Goal: Task Accomplishment & Management: Manage account settings

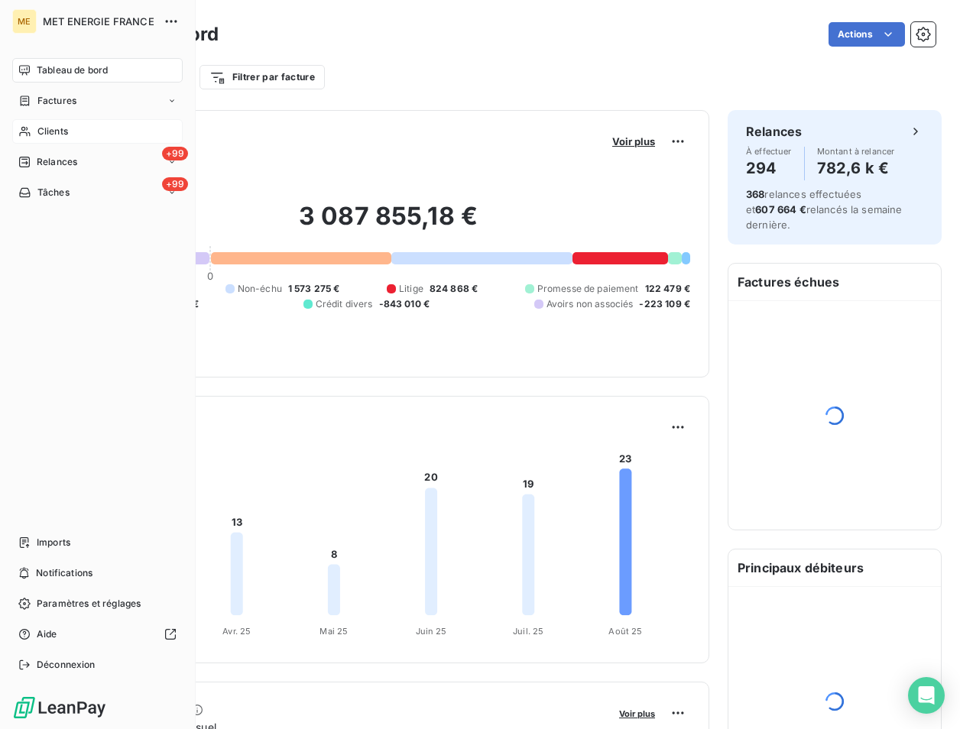
click at [31, 130] on icon at bounding box center [24, 131] width 13 height 12
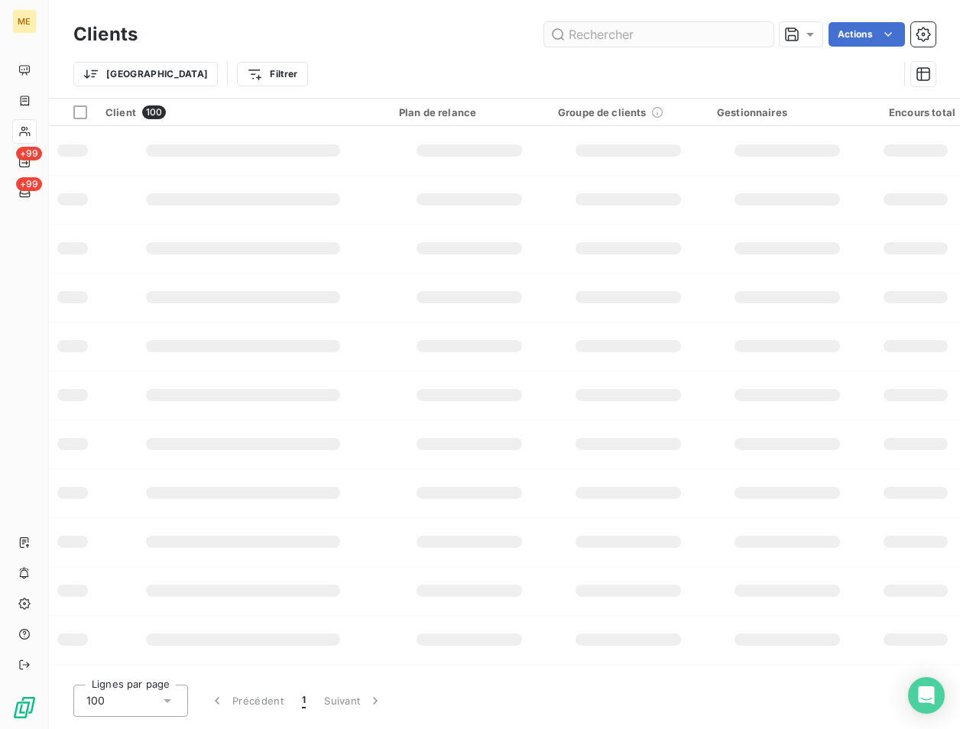
click at [614, 41] on input "text" at bounding box center [658, 34] width 229 height 24
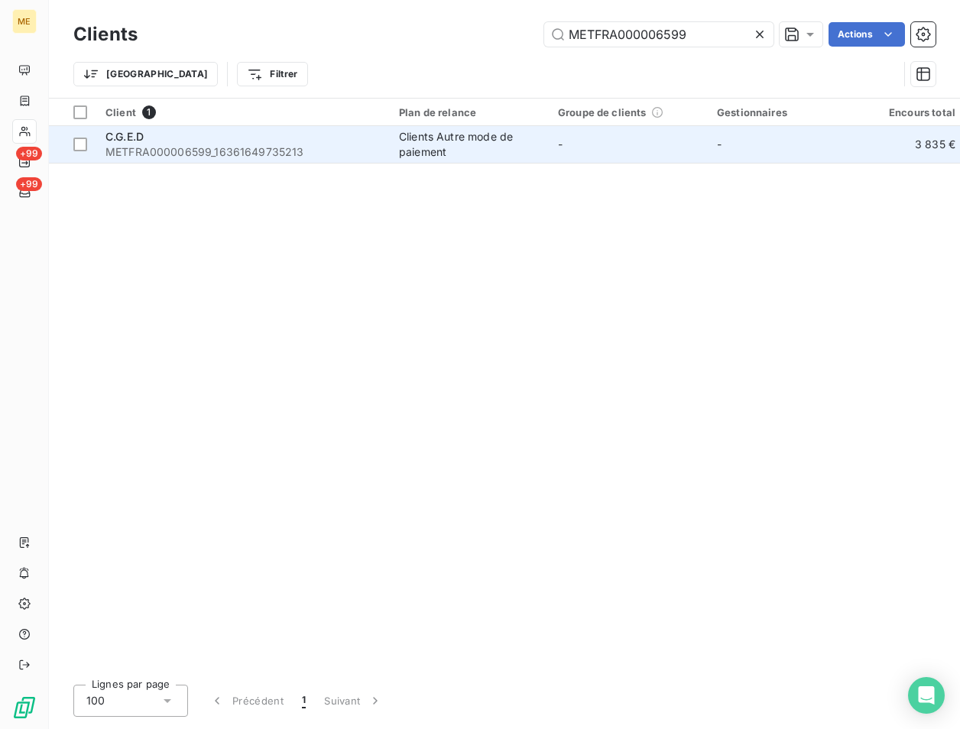
type input "METFRA000006599"
click at [199, 154] on span "METFRA000006599_16361649735213" at bounding box center [242, 151] width 275 height 15
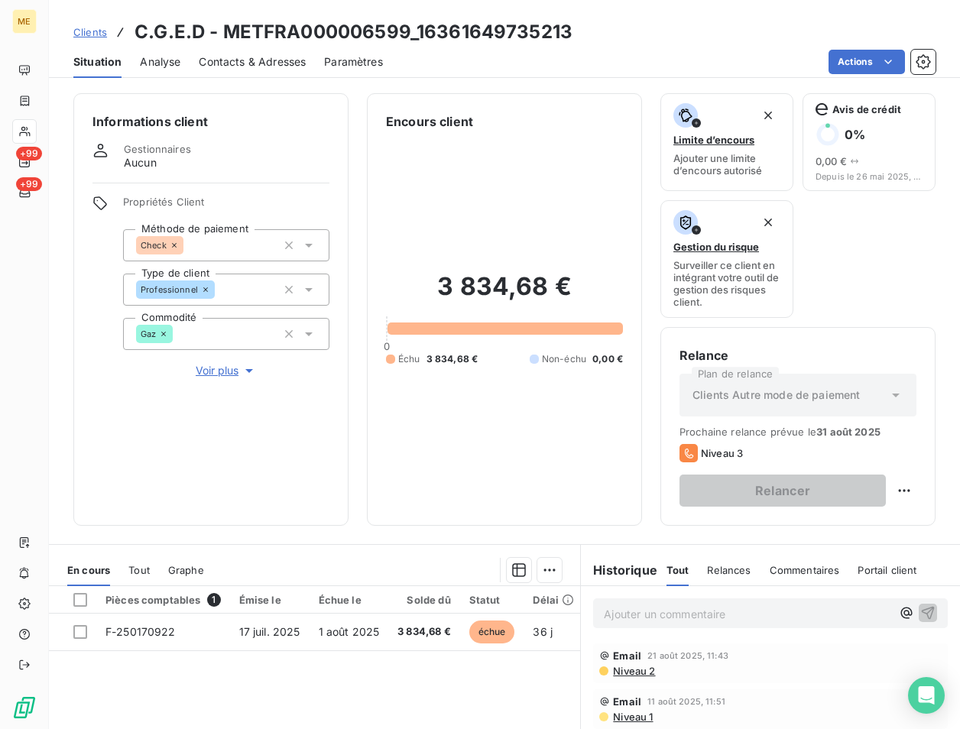
click at [248, 69] on span "Contacts & Adresses" at bounding box center [252, 61] width 107 height 15
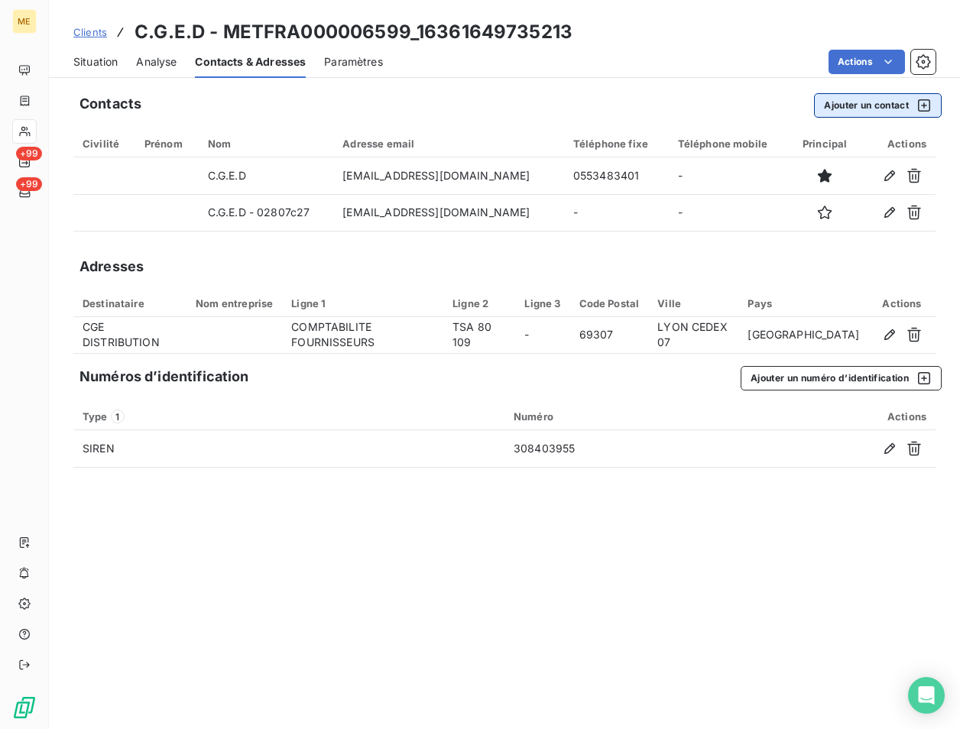
click at [863, 112] on button "Ajouter un contact" at bounding box center [878, 105] width 128 height 24
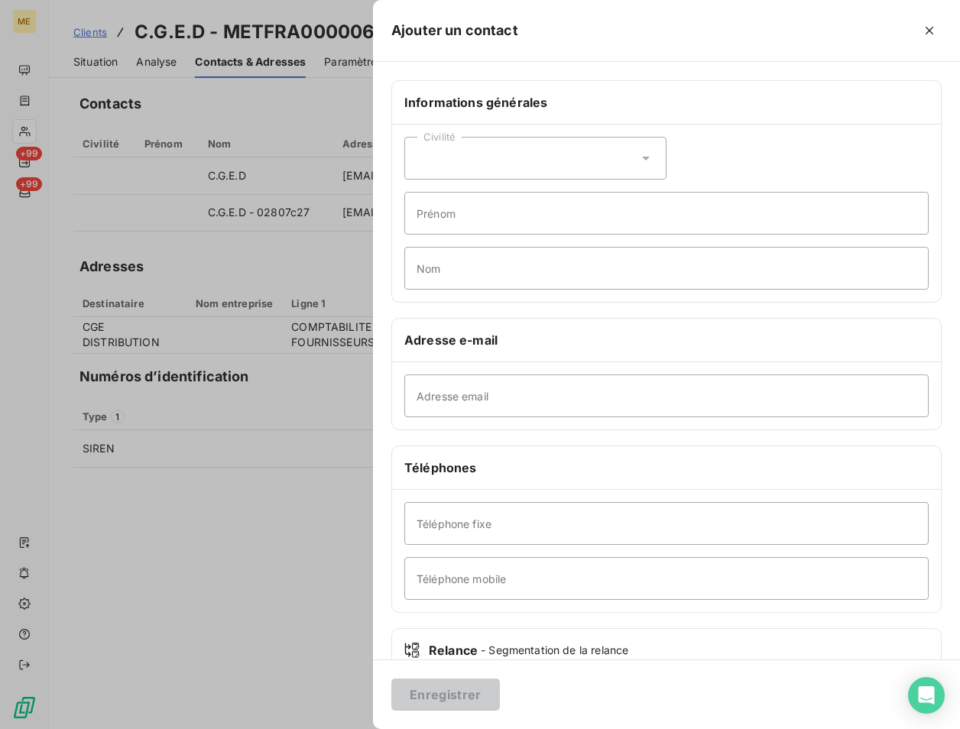
click at [518, 169] on div "Civilité" at bounding box center [535, 158] width 262 height 43
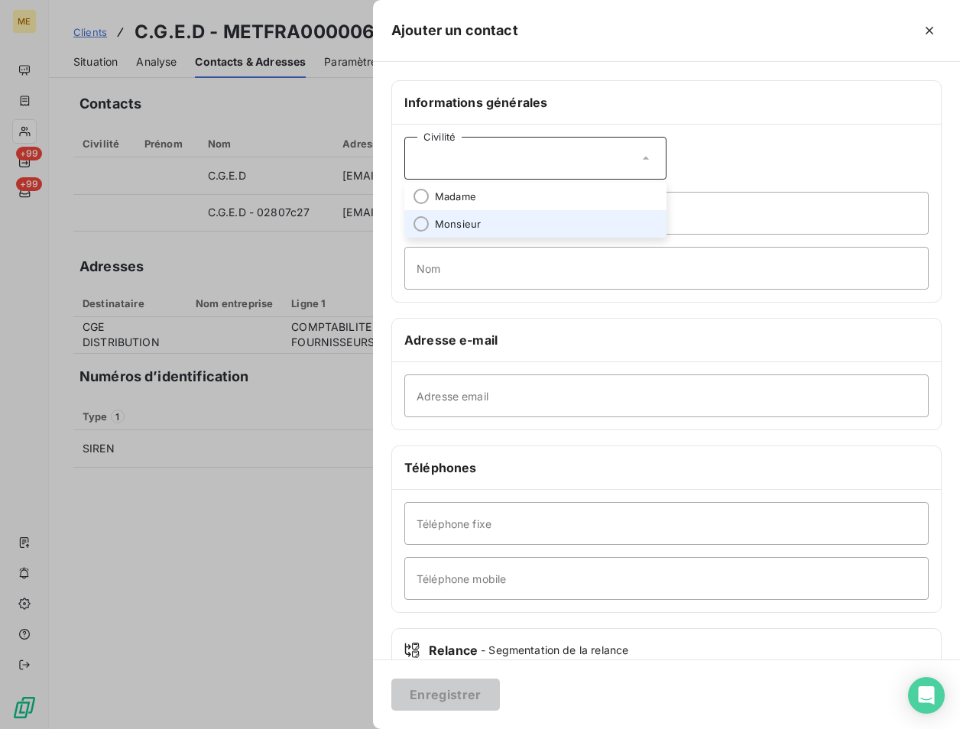
click at [434, 220] on li "Monsieur" at bounding box center [535, 224] width 262 height 28
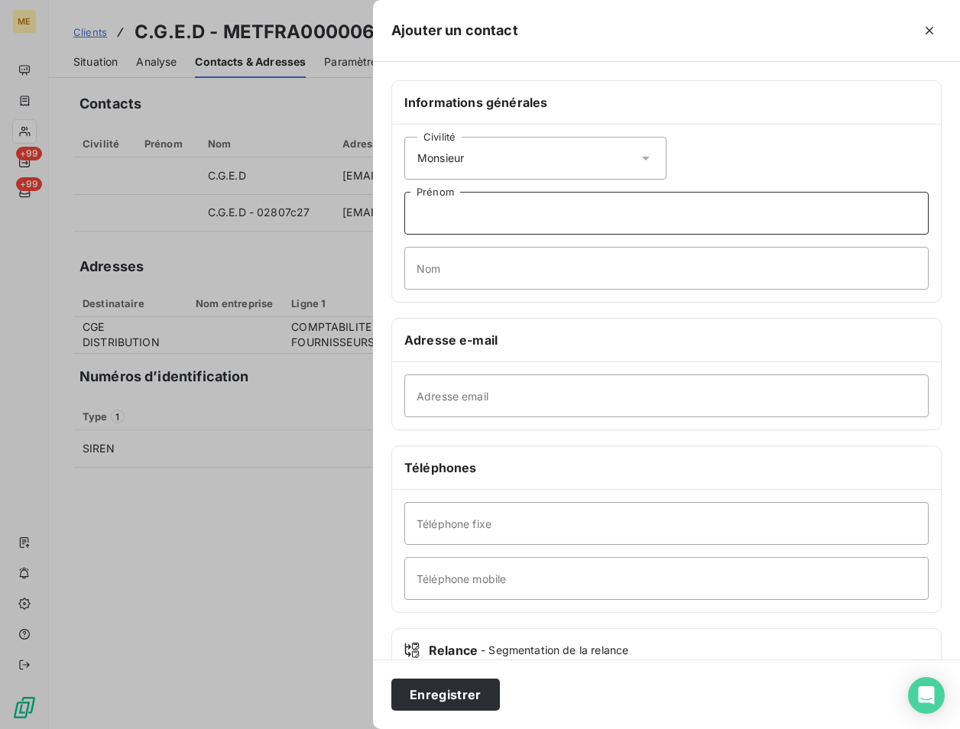
click at [500, 215] on input "Prénom" at bounding box center [666, 213] width 524 height 43
type input "Factures"
type input "Frais généraux"
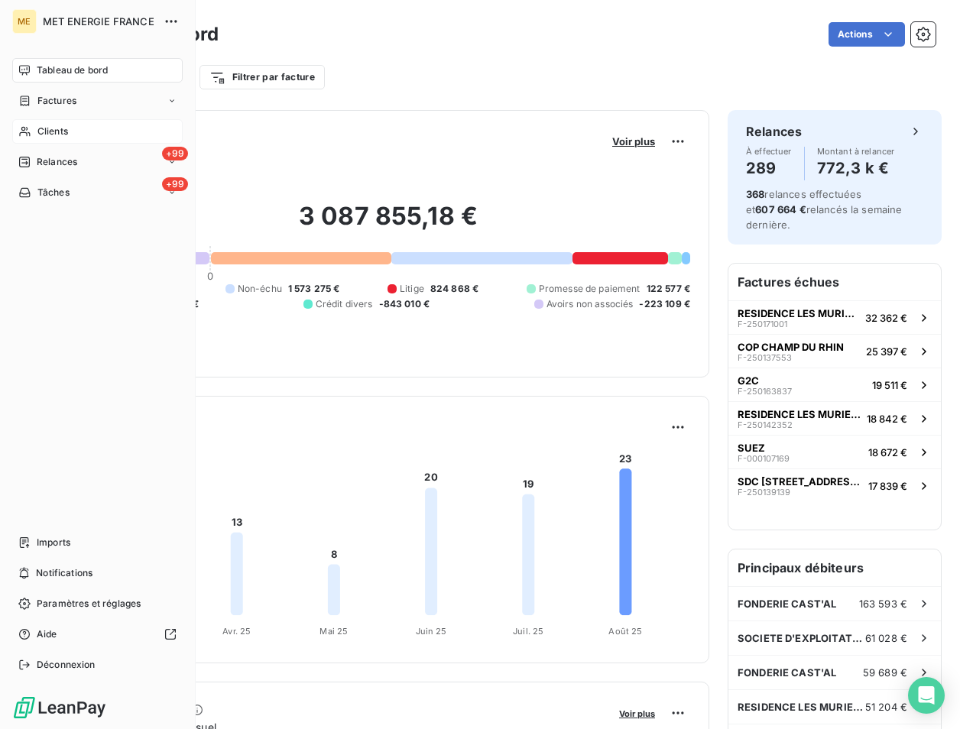
click at [42, 124] on div "Clients" at bounding box center [97, 131] width 170 height 24
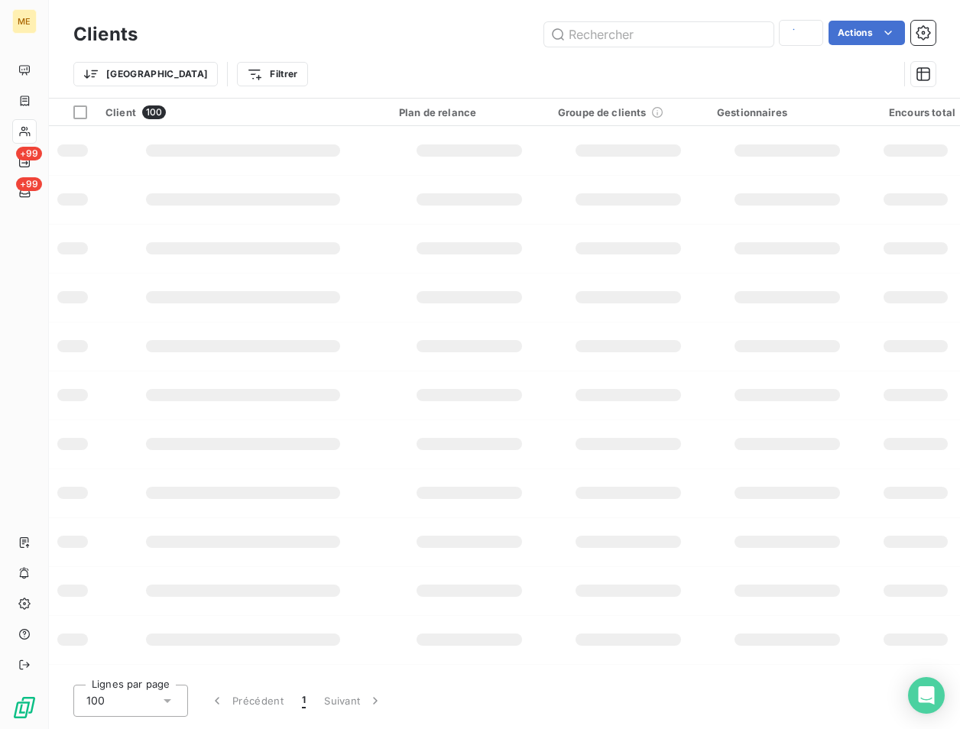
type input "METFRA000006599"
click at [637, 20] on div "Clients Actions" at bounding box center [504, 34] width 862 height 32
click at [627, 29] on input "text" at bounding box center [658, 34] width 229 height 24
paste input "METFRA000004254"
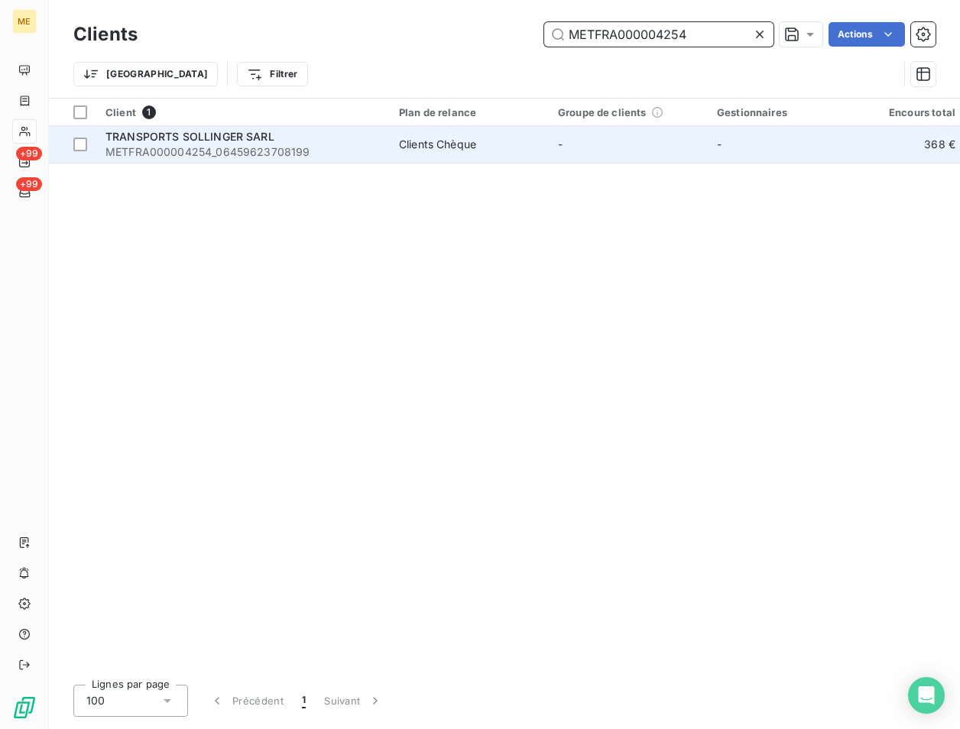
type input "METFRA000004254"
click at [172, 150] on span "METFRA000004254_06459623708199" at bounding box center [242, 151] width 275 height 15
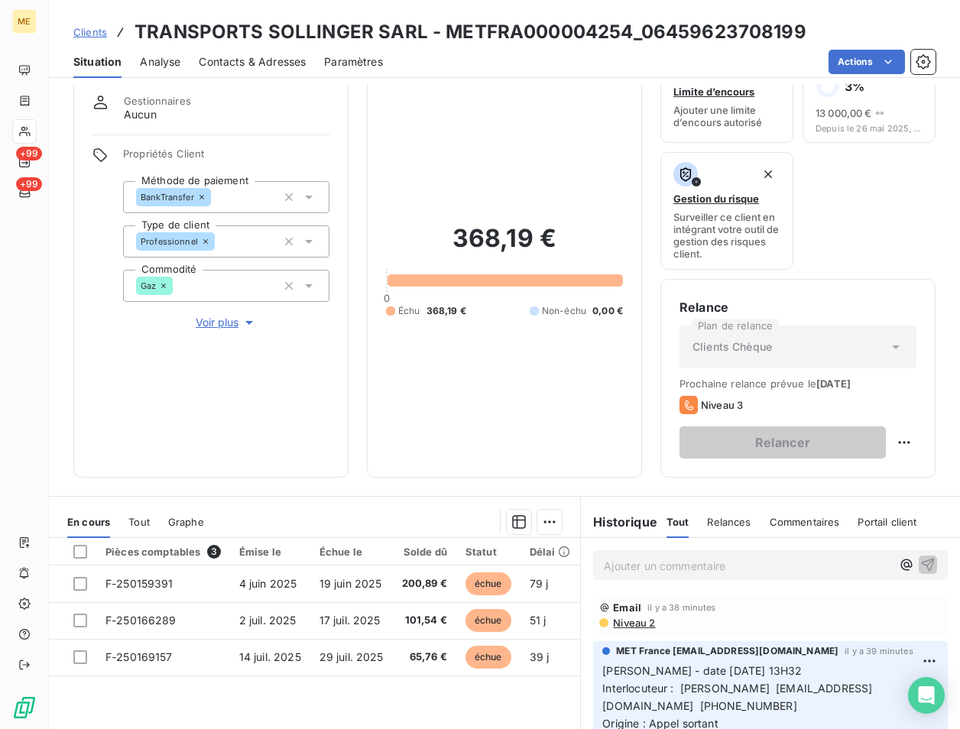
scroll to position [44, 0]
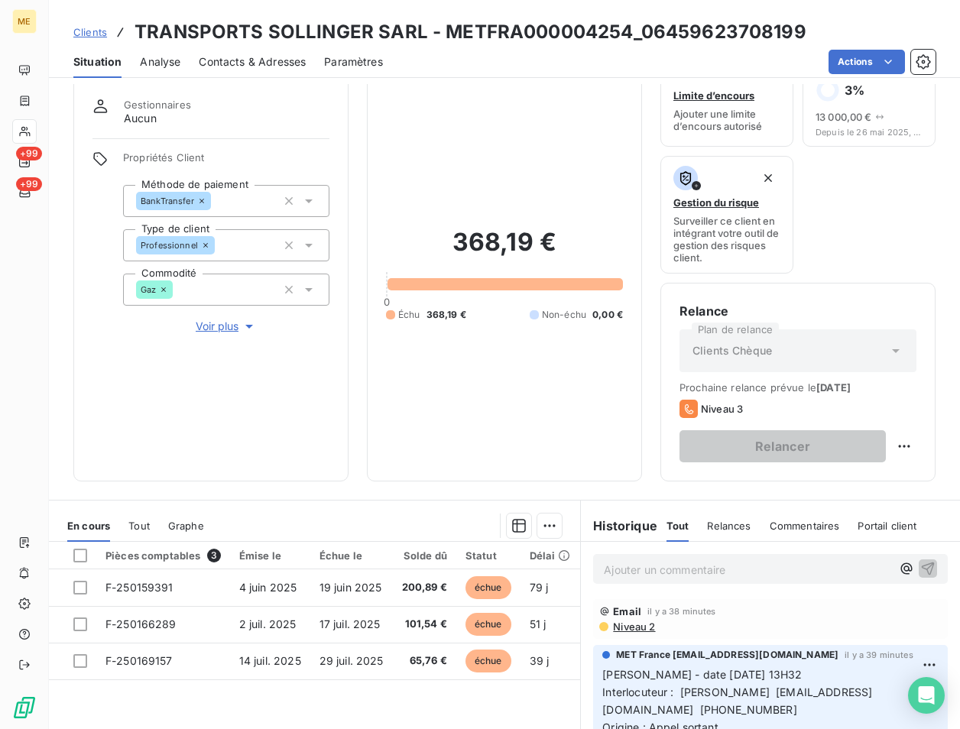
click at [218, 326] on span "Voir plus" at bounding box center [226, 326] width 61 height 15
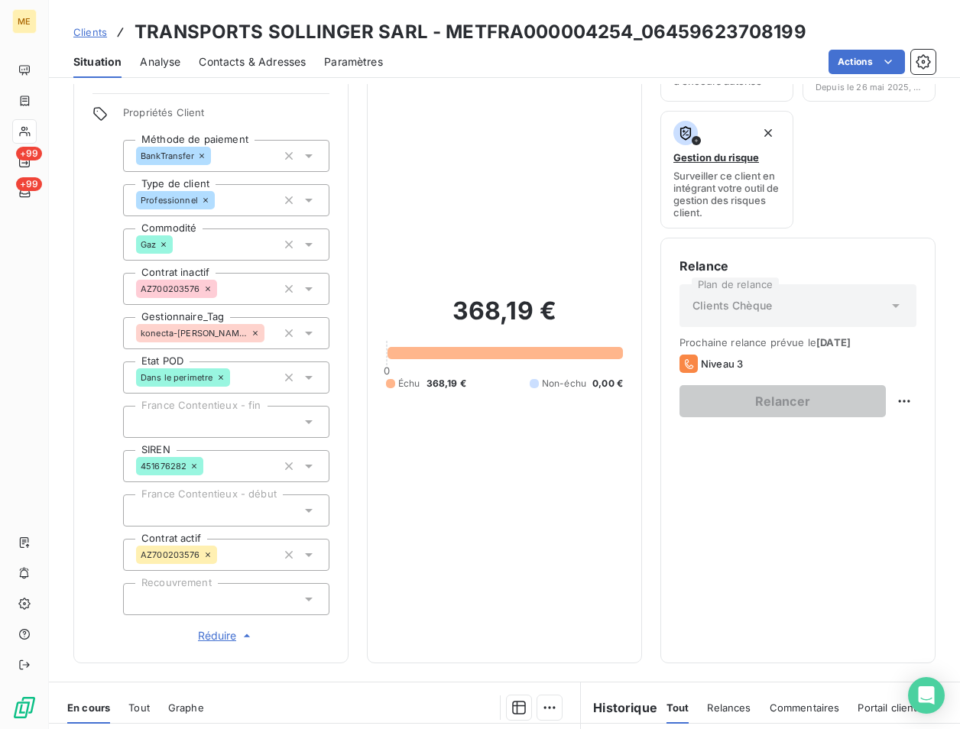
scroll to position [121, 0]
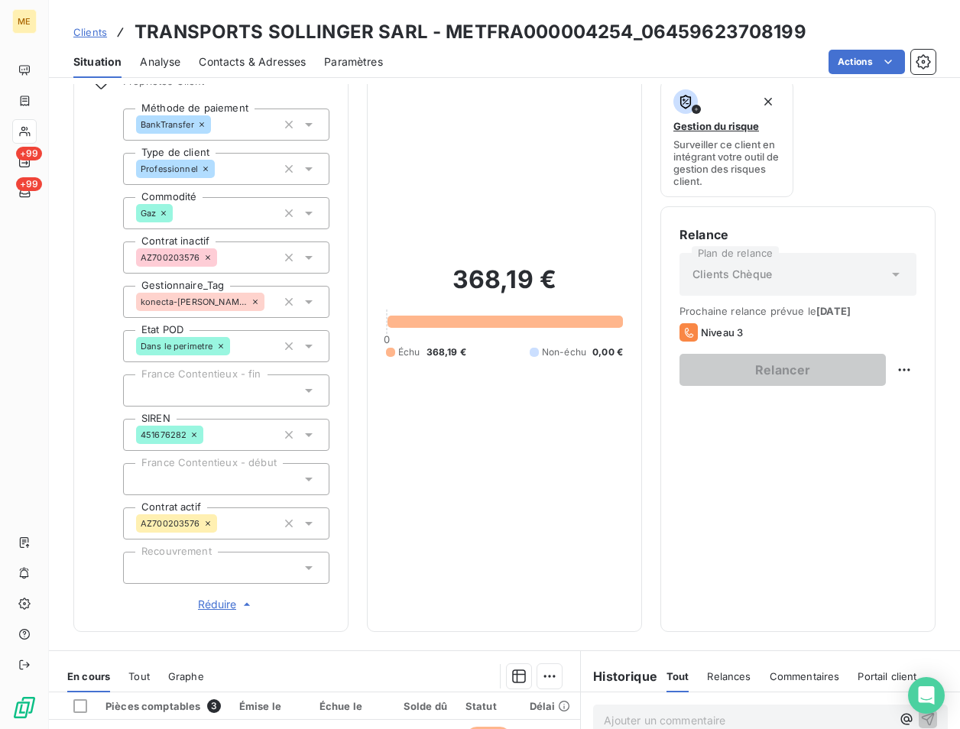
click at [362, 25] on h3 "TRANSPORTS SOLLINGER SARL - METFRA000004254_06459623708199" at bounding box center [470, 32] width 672 height 28
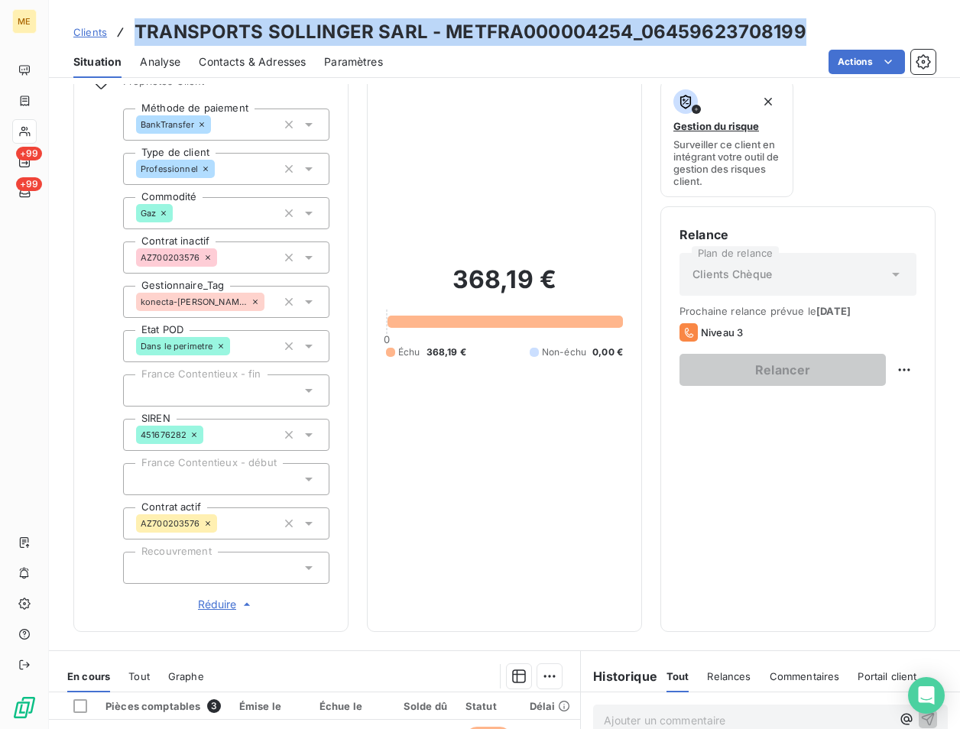
click at [363, 25] on h3 "TRANSPORTS SOLLINGER SARL - METFRA000004254_06459623708199" at bounding box center [470, 32] width 672 height 28
copy h3 "TRANSPORTS SOLLINGER SARL - METFRA000004254_06459623708199"
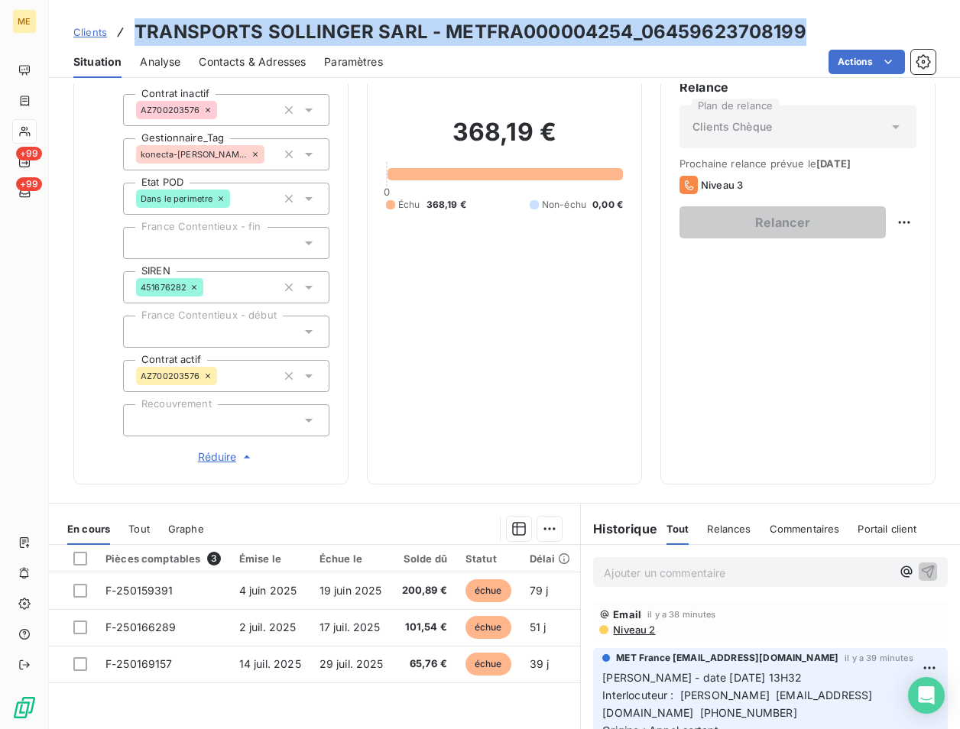
scroll to position [424, 0]
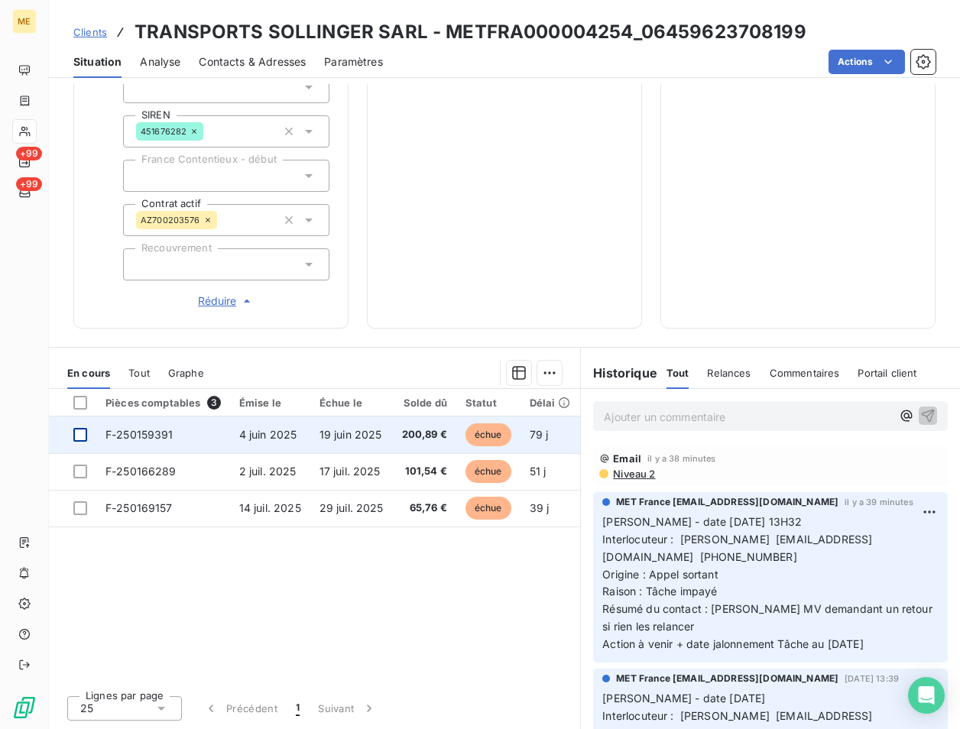
click at [80, 430] on div at bounding box center [80, 435] width 14 height 14
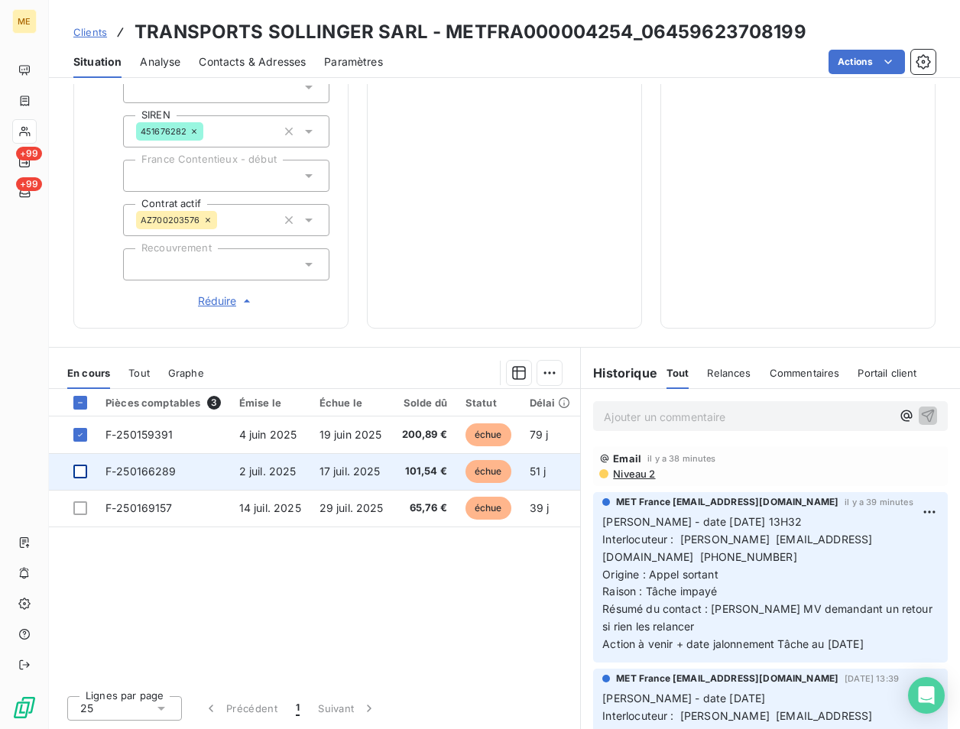
click at [83, 471] on div at bounding box center [80, 472] width 14 height 14
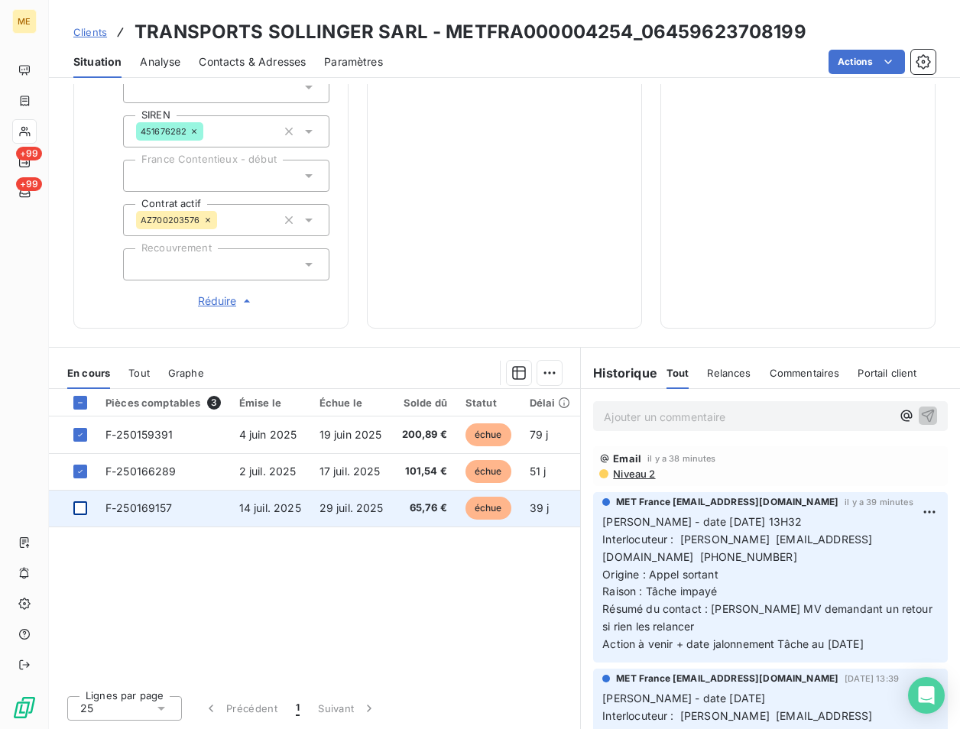
click at [83, 506] on div at bounding box center [80, 508] width 14 height 14
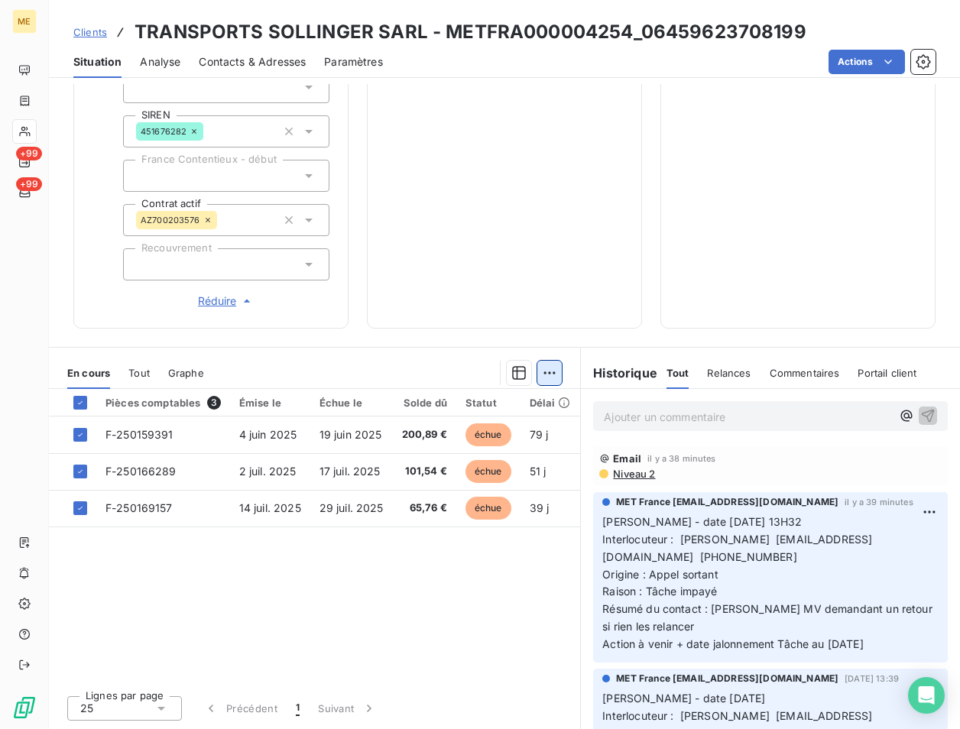
click at [550, 374] on html "ME +99 +99 Clients TRANSPORTS SOLLINGER SARL - METFRA000004254_06459623708199 S…" at bounding box center [480, 364] width 960 height 729
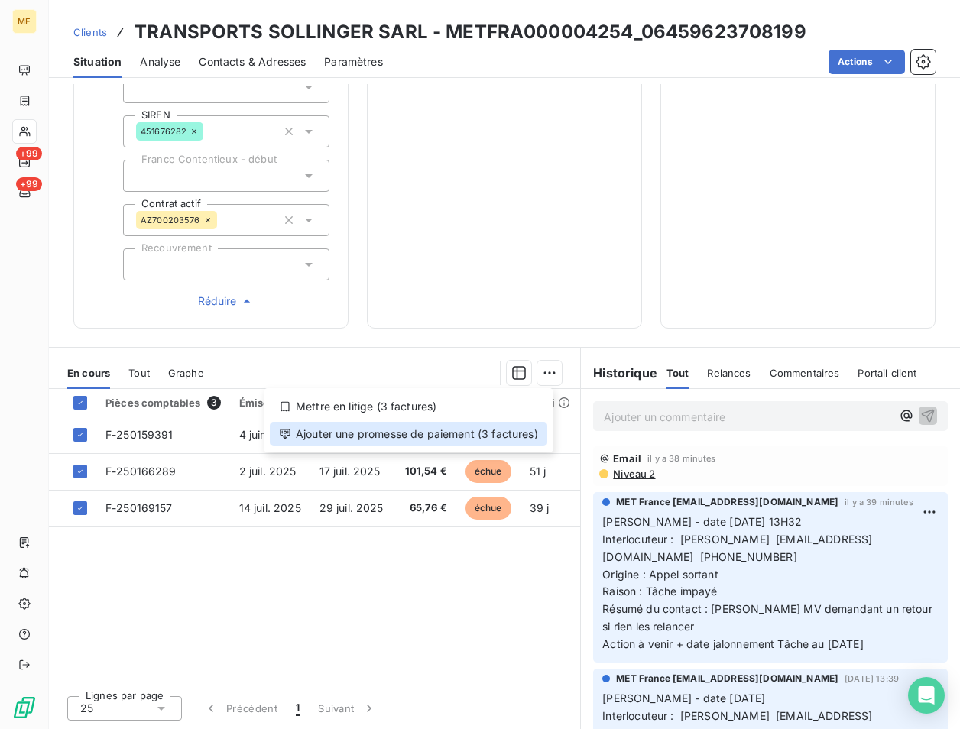
click at [374, 430] on div "Ajouter une promesse de paiement (3 factures)" at bounding box center [408, 434] width 277 height 24
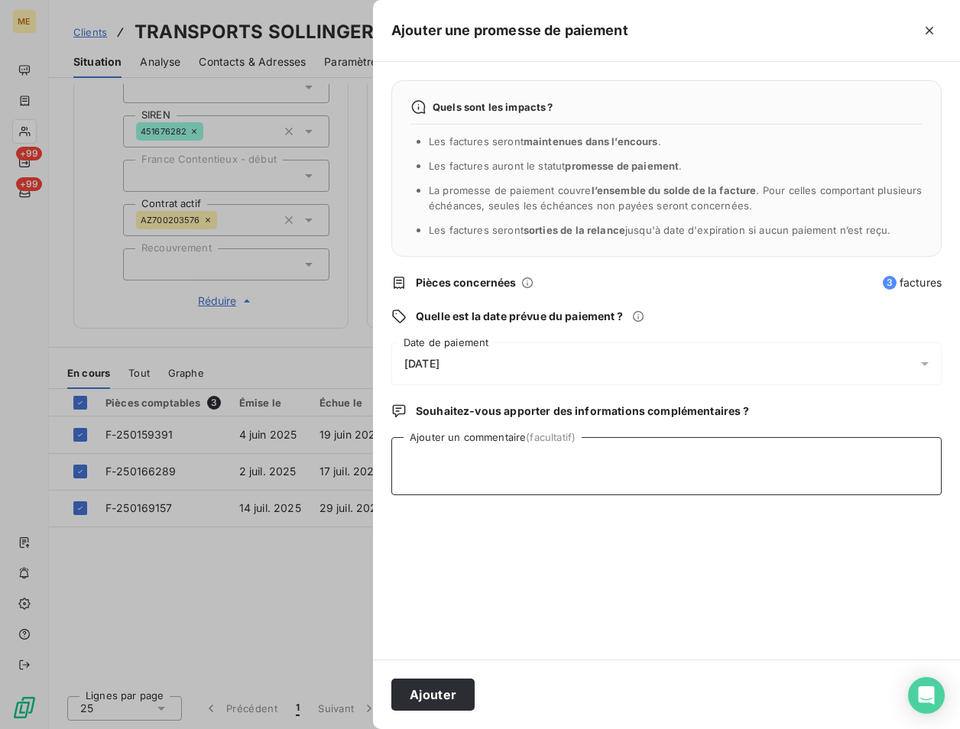
click at [459, 447] on textarea "Ajouter un commentaire (facultatif)" at bounding box center [666, 466] width 550 height 58
paste textarea "Mme LAVAUD transports.sollinger@gmail.com 0787724632 Nous indique paiement par …"
click at [440, 491] on textarea "Mme LAVAUD transports.sollinger@gmail.com 0787724632 Nous indique paiement par …" at bounding box center [666, 466] width 550 height 58
paste textarea "transports.sollinger@gmail.com"
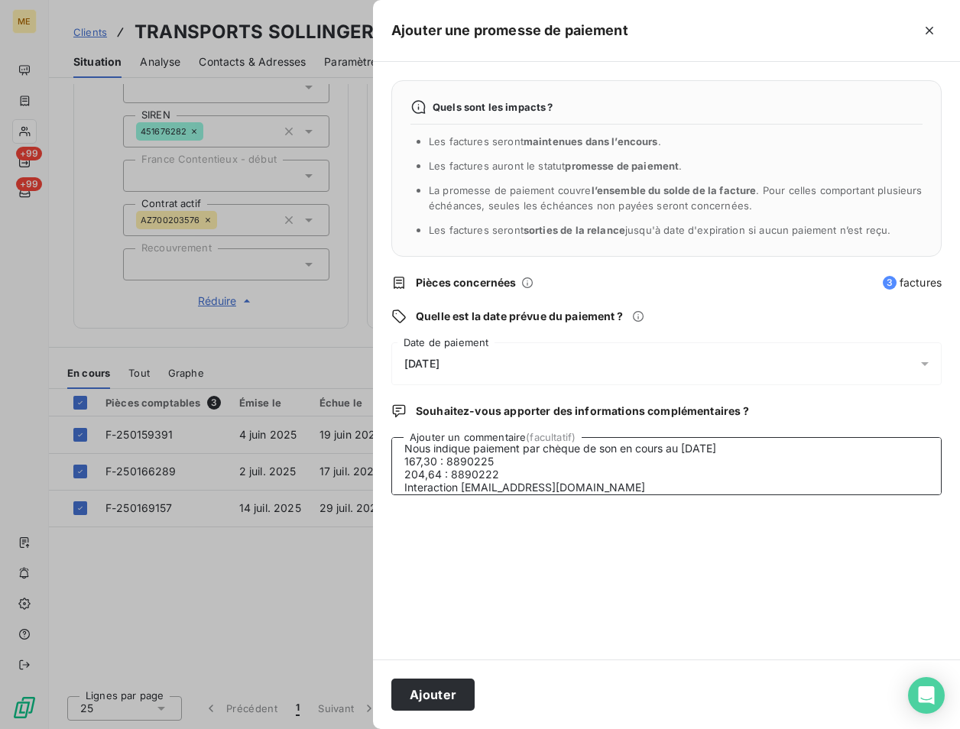
click at [660, 492] on textarea "Mme LAVAUD transports.sollinger@gmail.com 0787724632 Nous indique paiement par …" at bounding box center [666, 466] width 550 height 58
paste textarea "22/08/2025 14:05"
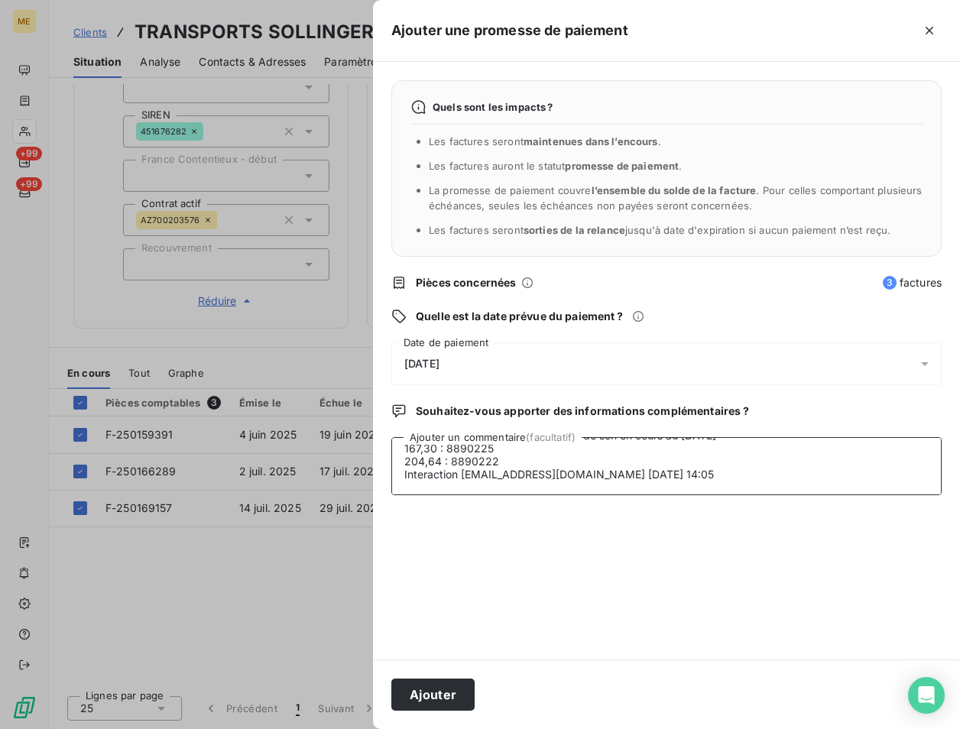
click at [501, 479] on textarea "Mme LAVAUD transports.sollinger@gmail.com 0787724632 Nous indique paiement par …" at bounding box center [666, 466] width 550 height 58
click at [492, 484] on textarea "Mme LAVAUD transports.sollinger@gmail.com 0787724632 Nous indique paiement par …" at bounding box center [666, 466] width 550 height 58
paste textarea "https://metholdingag.lightning.force.com/lightning/r/vlocity_cmt__CustomerInter…"
type textarea "Mme LAVAUD transports.sollinger@gmail.com 0787724632 Nous indique paiement par …"
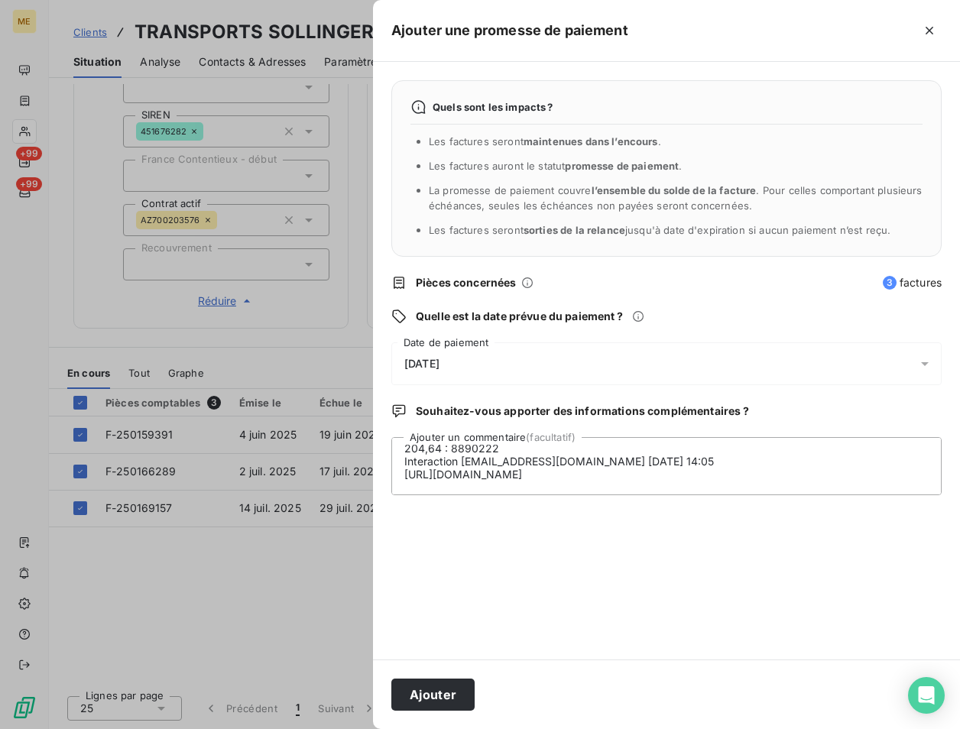
click at [439, 359] on span "23/08/2025" at bounding box center [421, 364] width 35 height 12
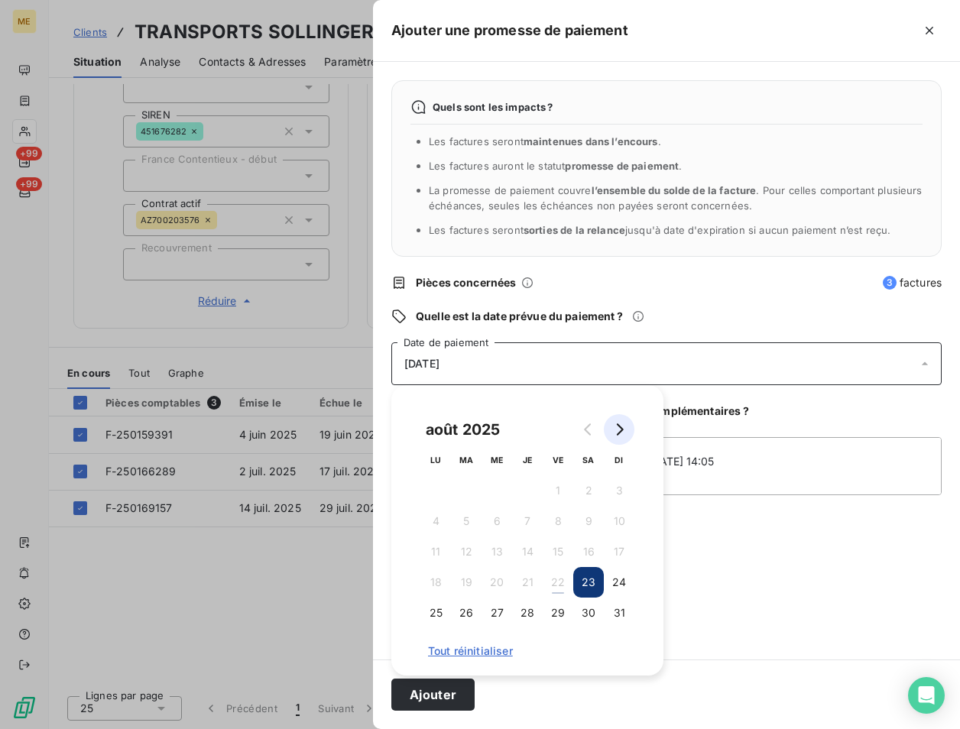
click at [627, 427] on button "Go to next month" at bounding box center [619, 429] width 31 height 31
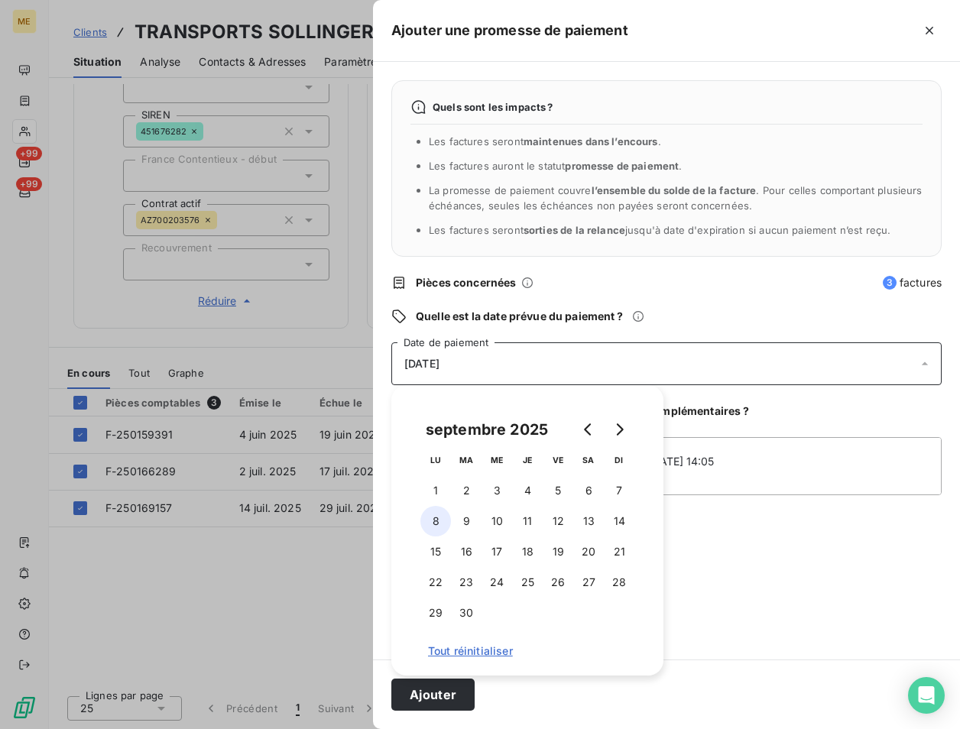
click at [433, 517] on button "8" at bounding box center [435, 521] width 31 height 31
click at [695, 566] on div "Quels sont les impacts ? Les factures seront maintenues dans l’encours . Les fa…" at bounding box center [666, 361] width 587 height 598
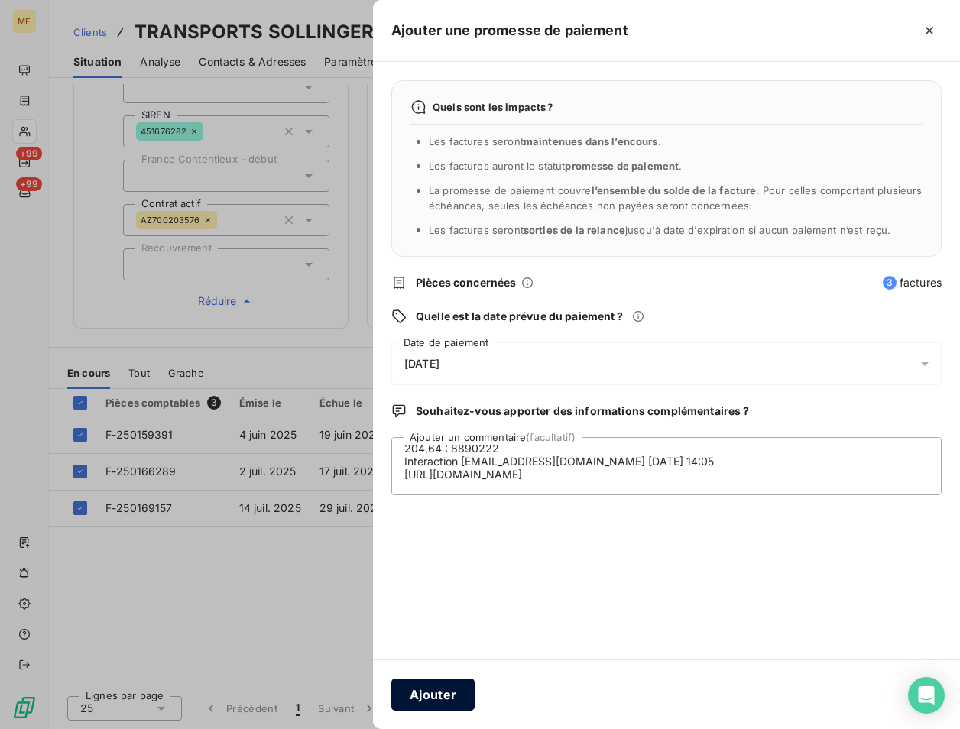
click at [435, 700] on button "Ajouter" at bounding box center [432, 695] width 83 height 32
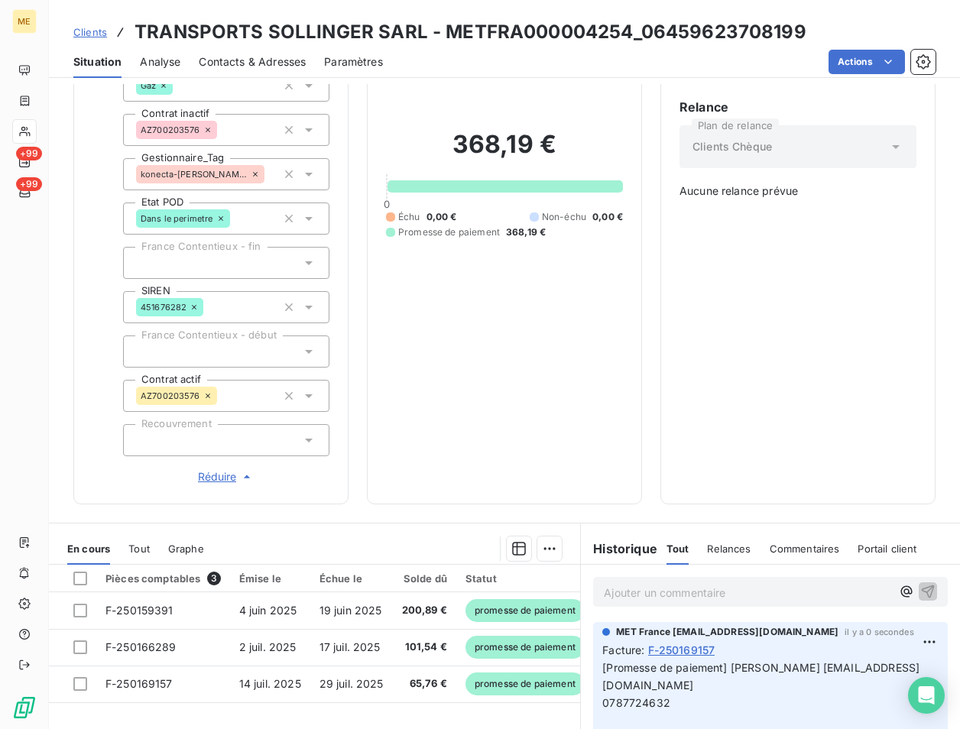
scroll to position [0, 0]
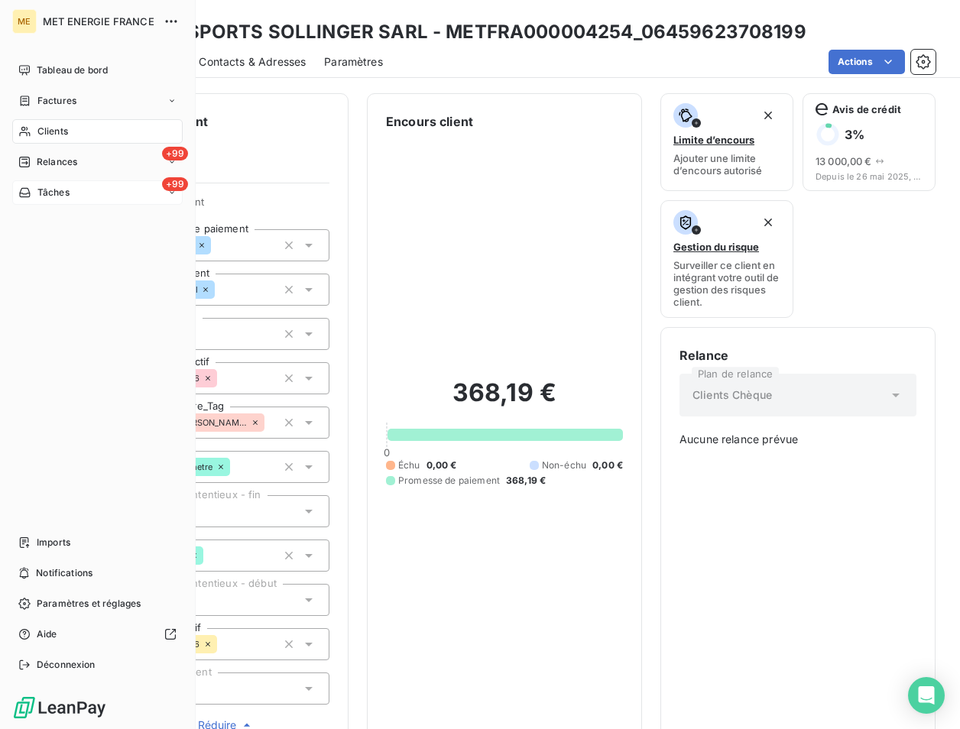
click at [38, 132] on span "Clients" at bounding box center [52, 132] width 31 height 14
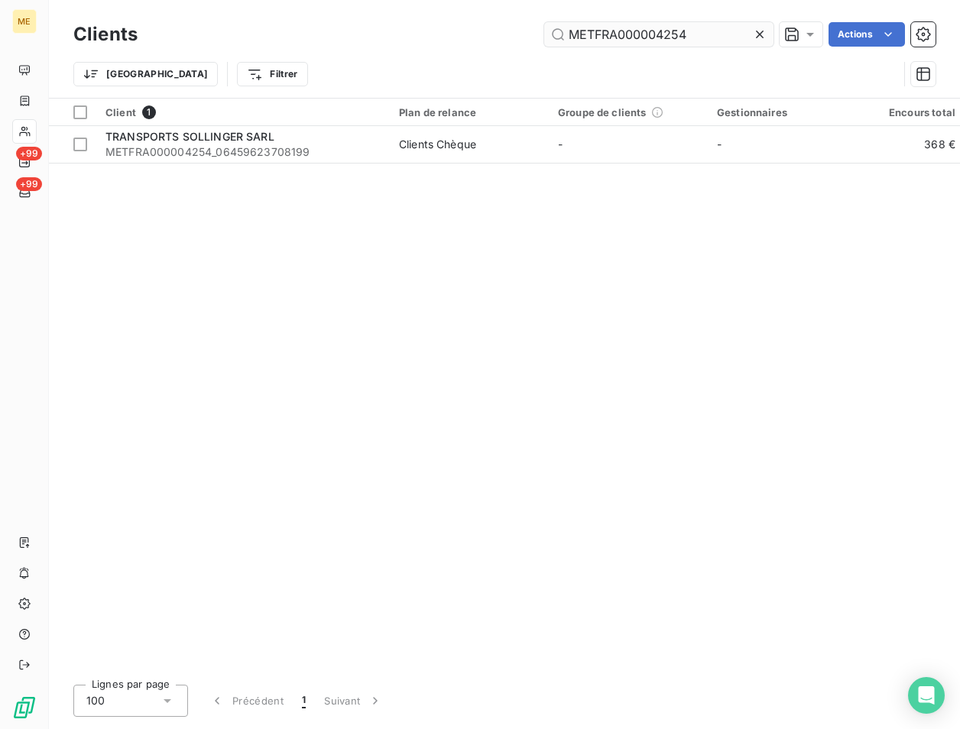
click at [665, 35] on input "METFRA000004254" at bounding box center [658, 34] width 229 height 24
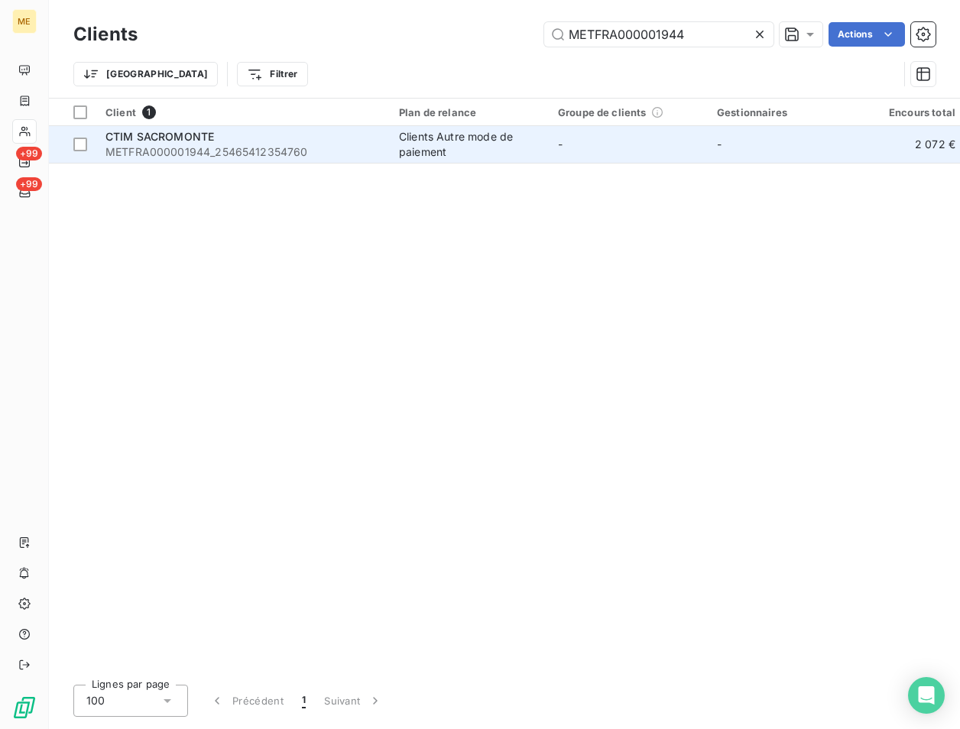
type input "METFRA000001944"
click at [156, 150] on span "METFRA000001944_25465412354760" at bounding box center [242, 151] width 275 height 15
